Goal: Task Accomplishment & Management: Manage account settings

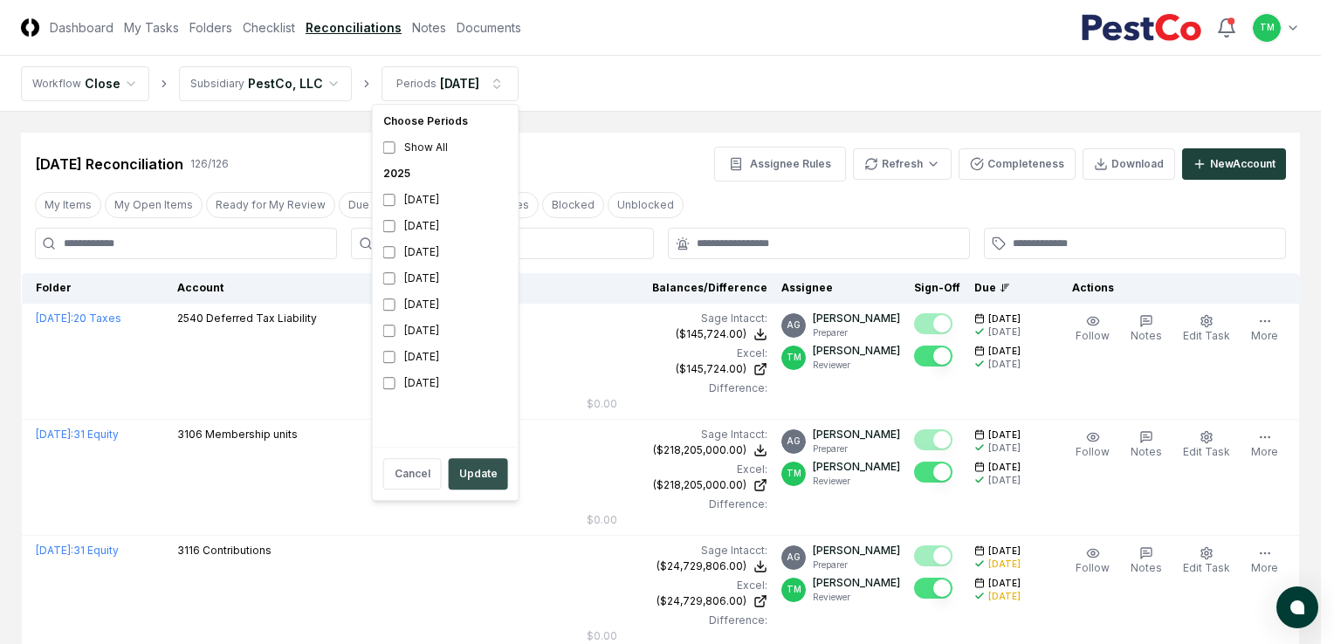
click at [477, 479] on button "Update" at bounding box center [478, 473] width 59 height 31
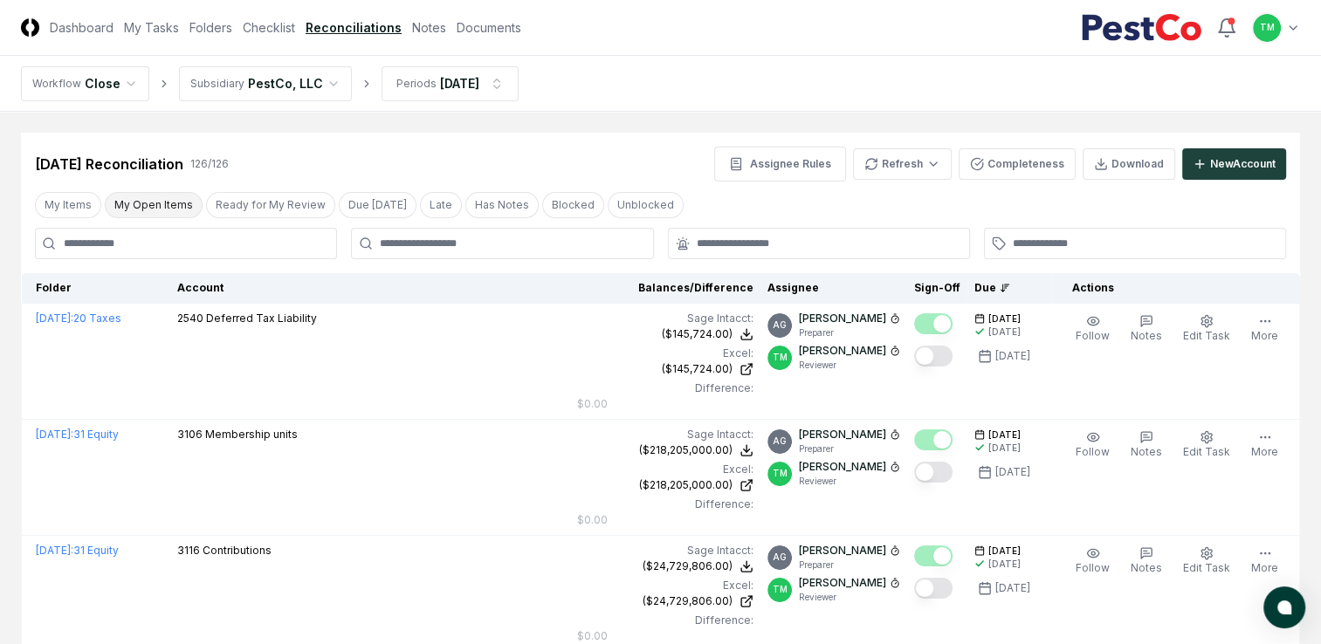
click at [146, 212] on button "My Open Items" at bounding box center [154, 205] width 98 height 26
drag, startPoint x: 0, startPoint y: 394, endPoint x: 0, endPoint y: 407, distance: 13.1
click at [269, 23] on link "Checklist" at bounding box center [269, 27] width 52 height 18
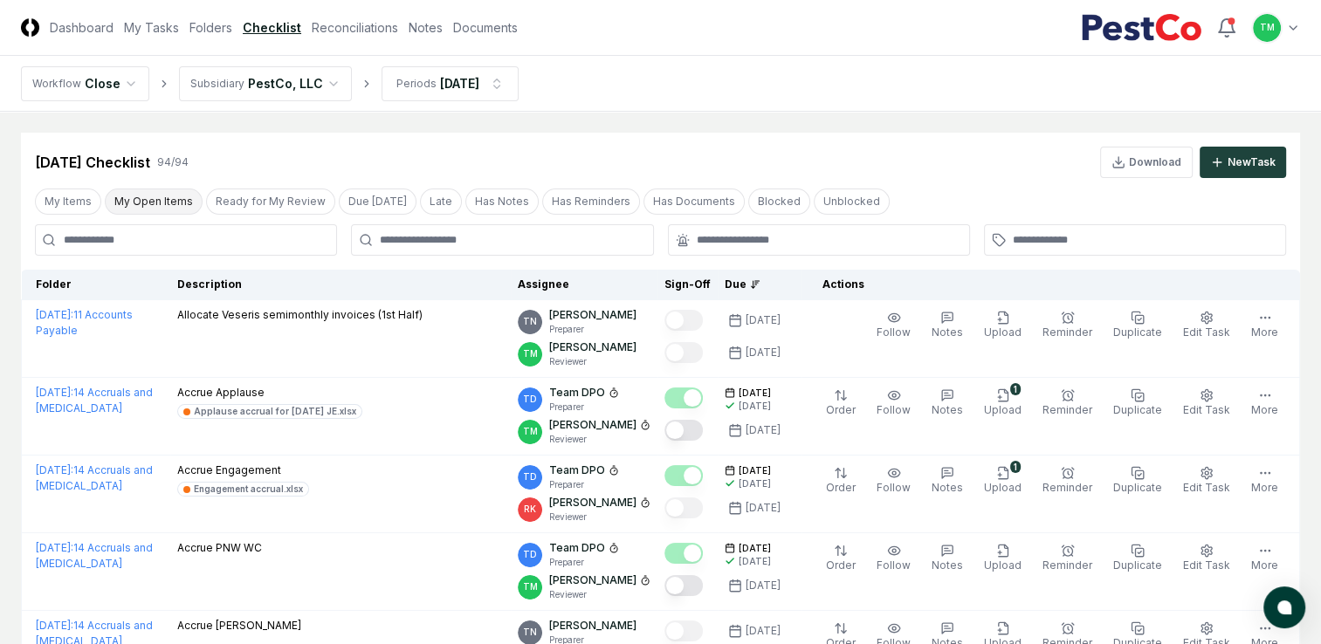
click at [149, 206] on button "My Open Items" at bounding box center [154, 202] width 98 height 26
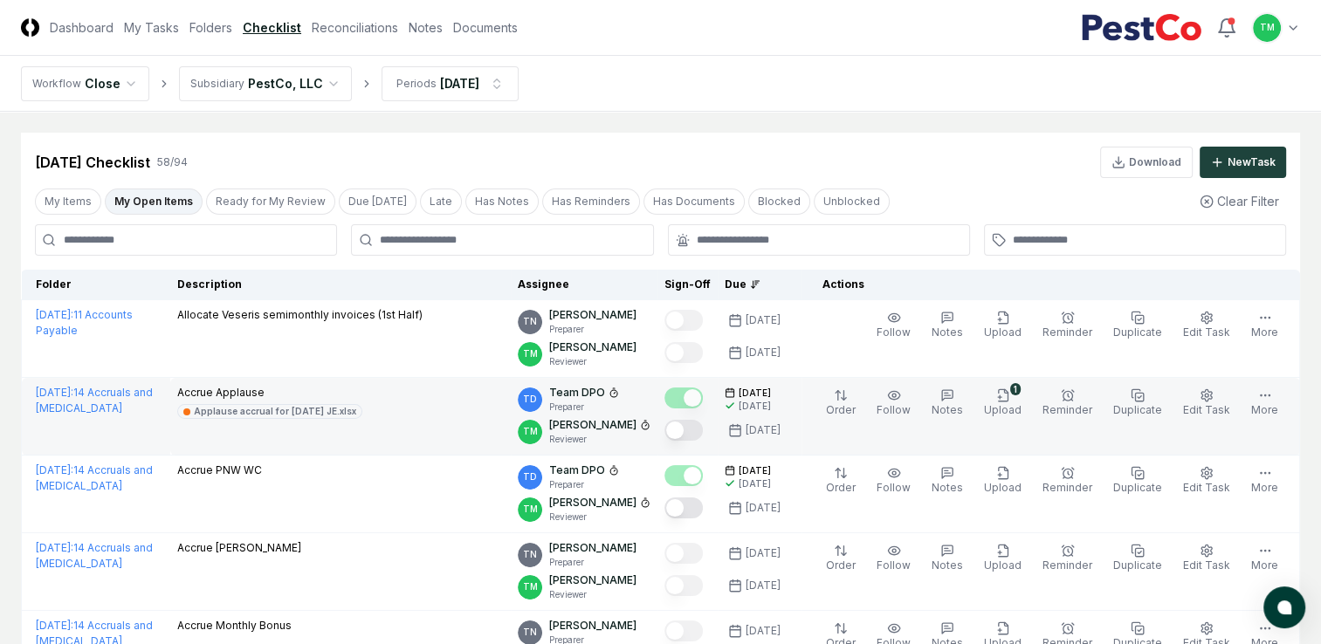
click at [699, 433] on button "Mark complete" at bounding box center [684, 430] width 38 height 21
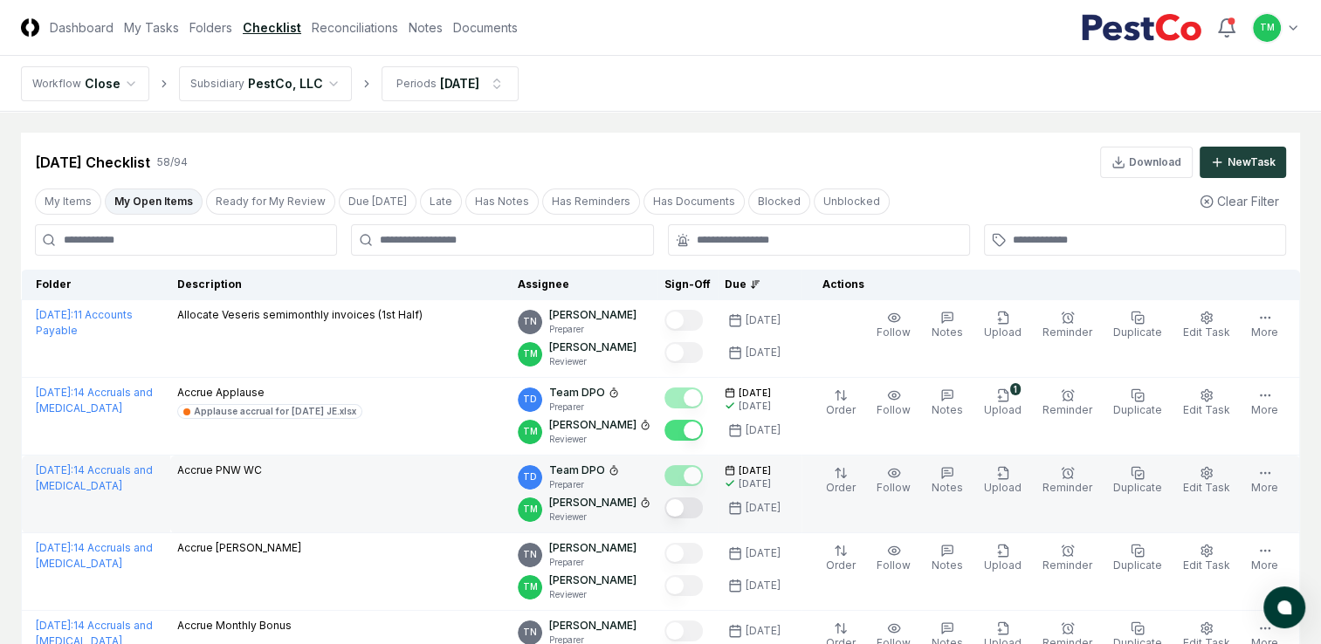
click at [703, 513] on button "Mark complete" at bounding box center [684, 508] width 38 height 21
